Goal: Transaction & Acquisition: Purchase product/service

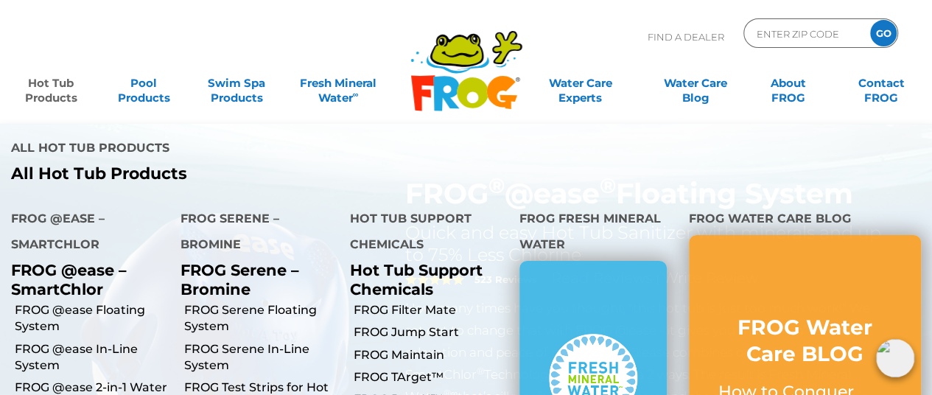
click at [65, 87] on link "Hot Tub Products" at bounding box center [51, 83] width 72 height 29
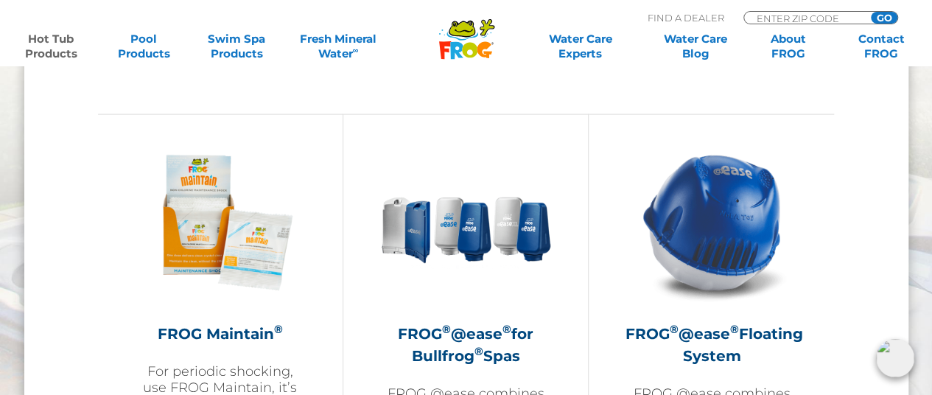
scroll to position [1322, 0]
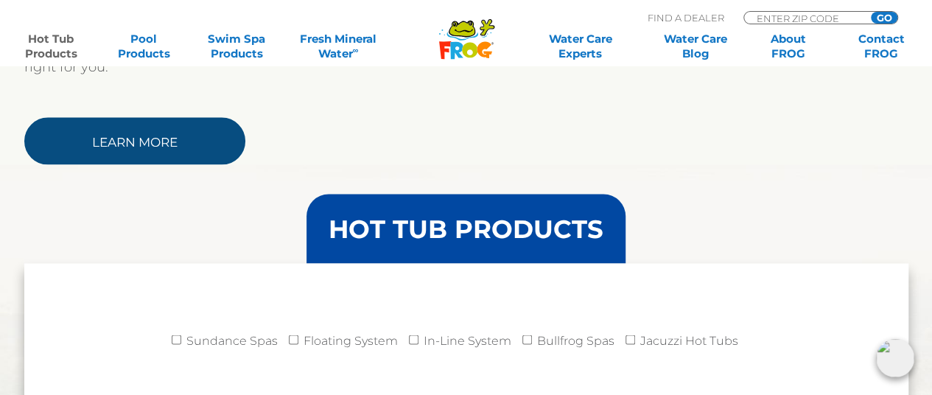
click at [154, 131] on link "Learn More" at bounding box center [134, 140] width 221 height 47
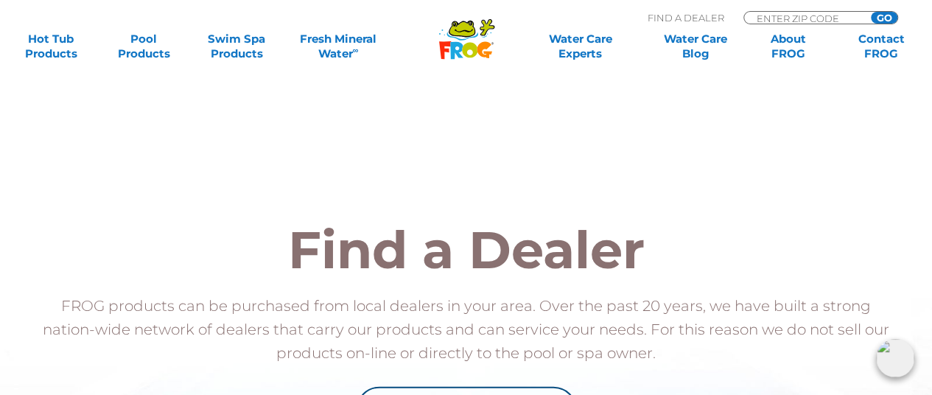
scroll to position [1423, 0]
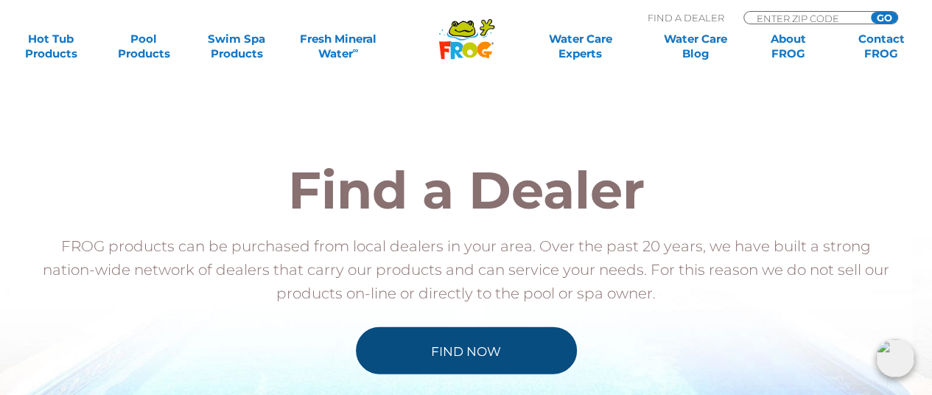
click at [472, 346] on link "Find Now" at bounding box center [466, 350] width 221 height 47
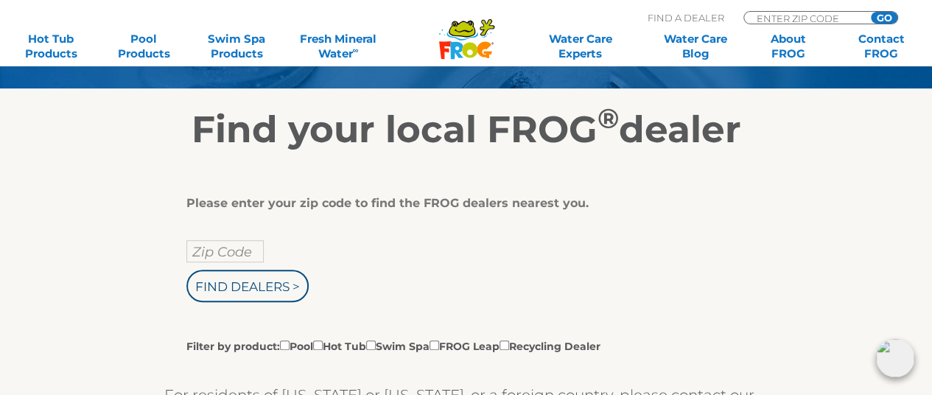
scroll to position [251, 0]
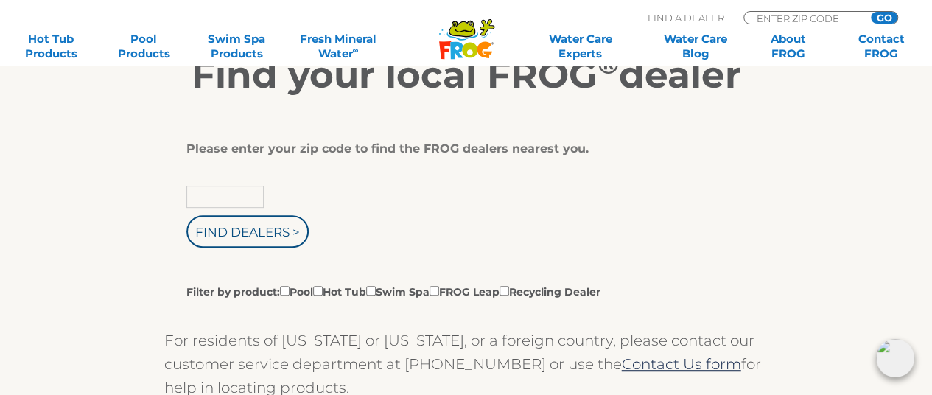
click at [243, 192] on input "text" at bounding box center [224, 197] width 77 height 22
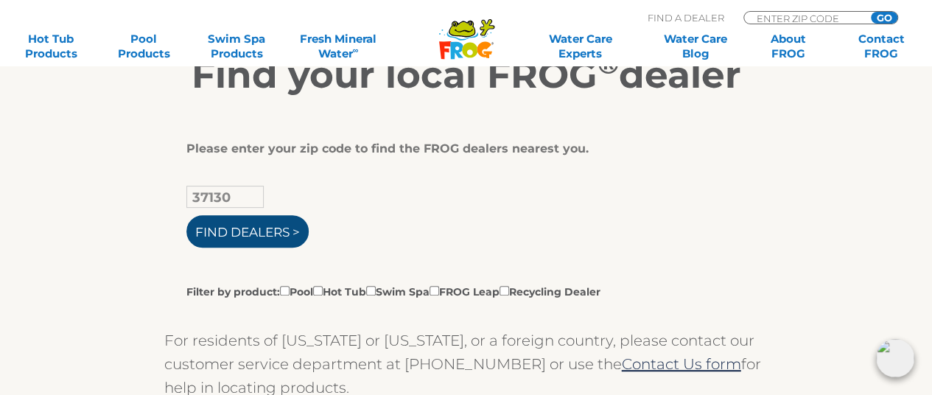
type input "37130"
click at [227, 228] on input "Find Dealers >" at bounding box center [247, 231] width 122 height 32
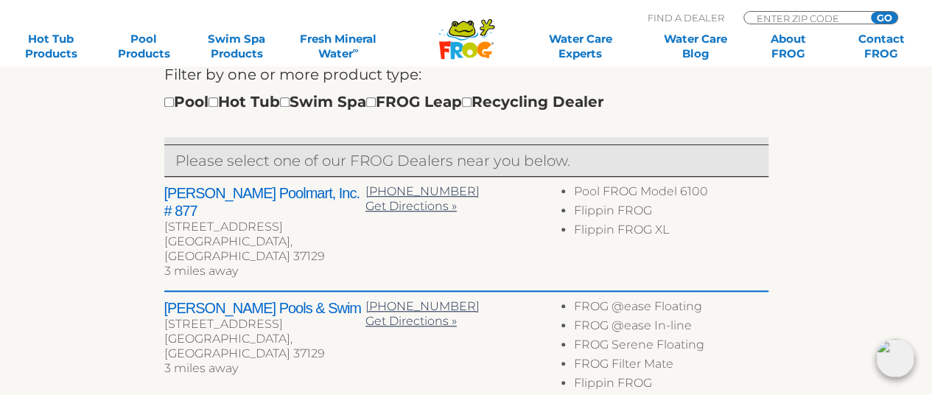
scroll to position [508, 0]
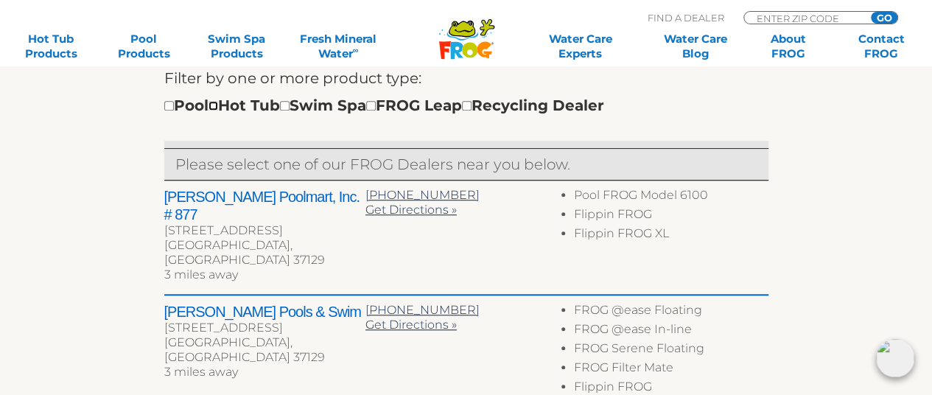
click at [218, 101] on input "checkbox" at bounding box center [214, 106] width 10 height 10
checkbox input "true"
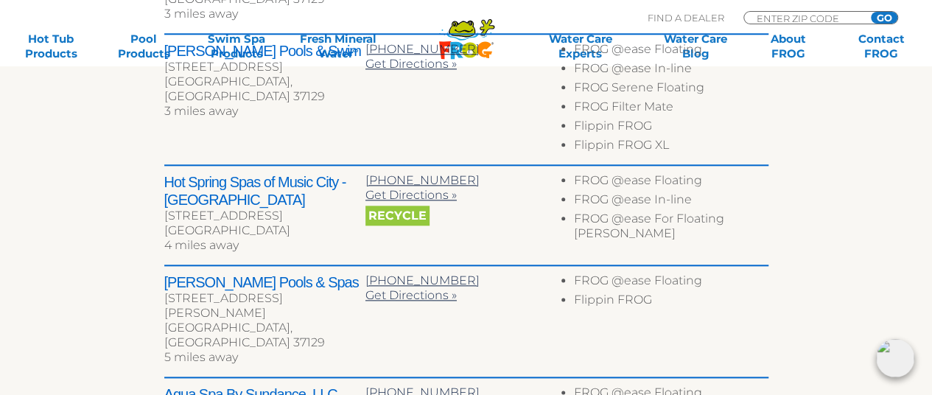
scroll to position [772, 0]
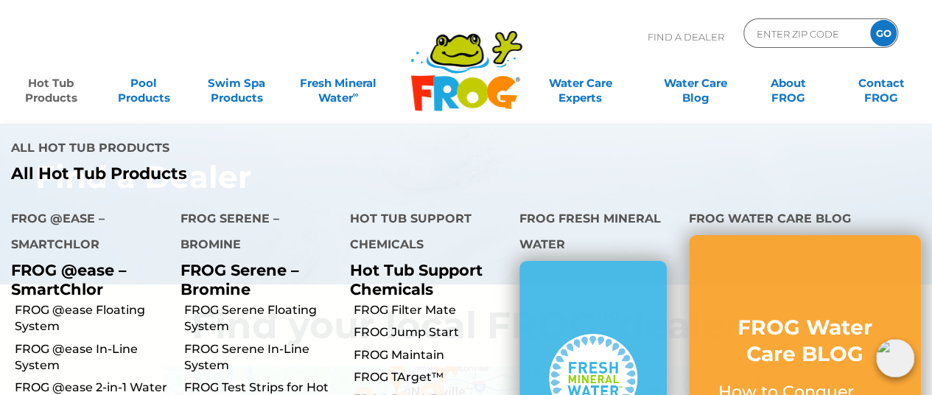
click at [44, 94] on link "Hot Tub Products" at bounding box center [51, 83] width 72 height 29
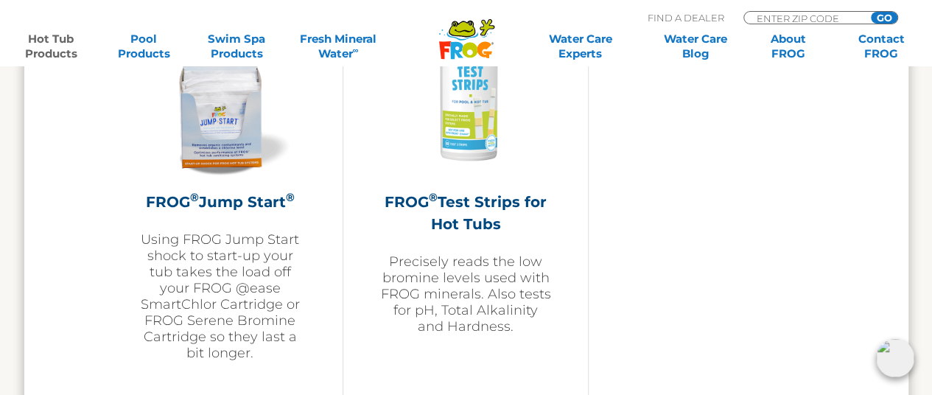
scroll to position [3864, 0]
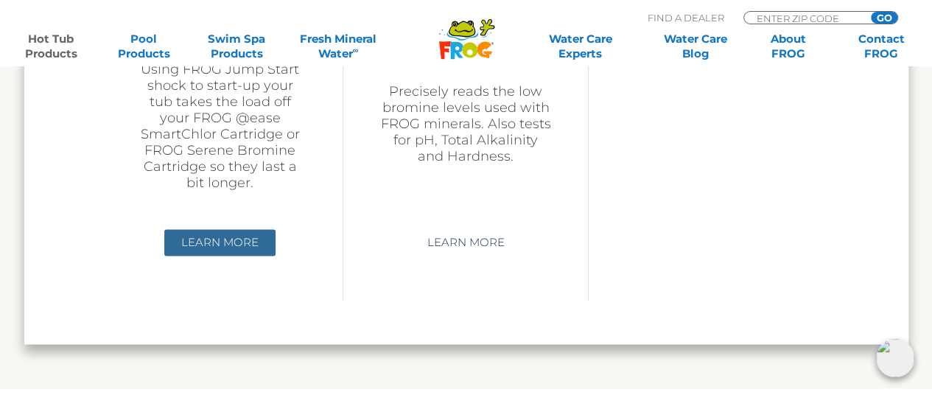
click at [191, 239] on link "Learn More" at bounding box center [219, 242] width 111 height 27
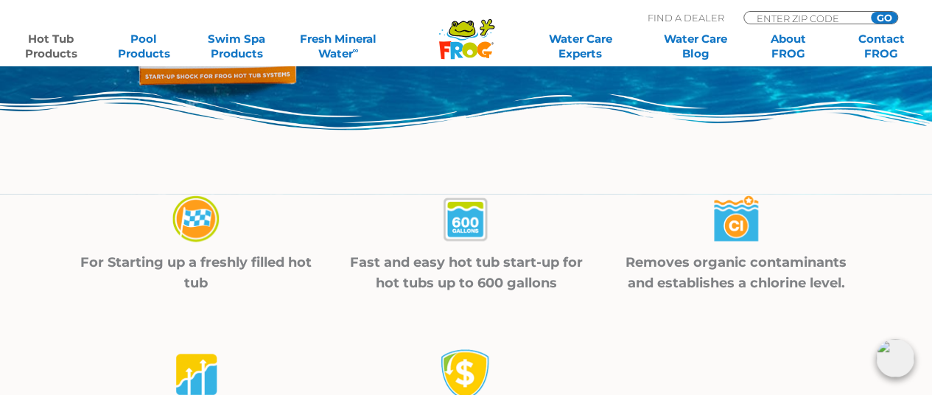
scroll to position [418, 0]
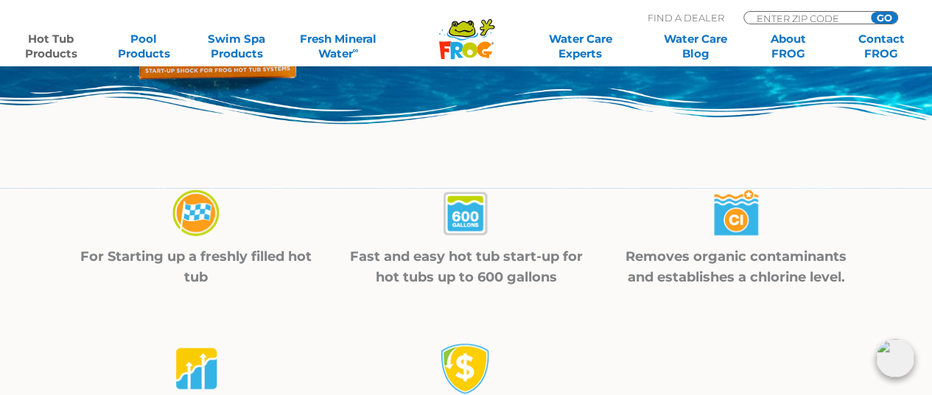
click at [189, 226] on img at bounding box center [196, 214] width 52 height 52
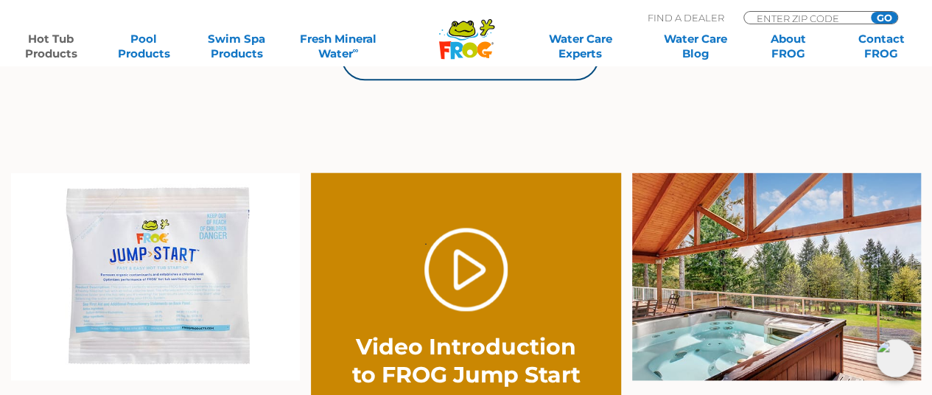
scroll to position [996, 0]
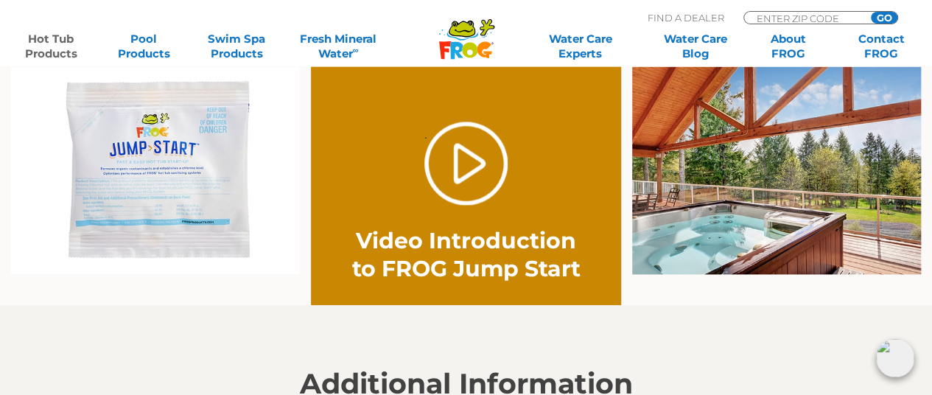
click at [414, 160] on div ". Video Introduction to FROG Jump Start" at bounding box center [466, 202] width 248 height 161
click at [453, 161] on link "." at bounding box center [465, 163] width 83 height 83
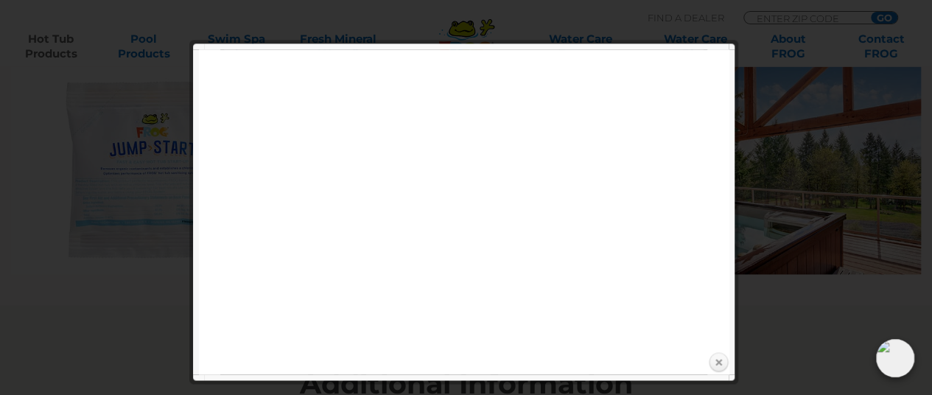
click at [716, 366] on link "Close" at bounding box center [718, 362] width 22 height 22
